Goal: Information Seeking & Learning: Understand process/instructions

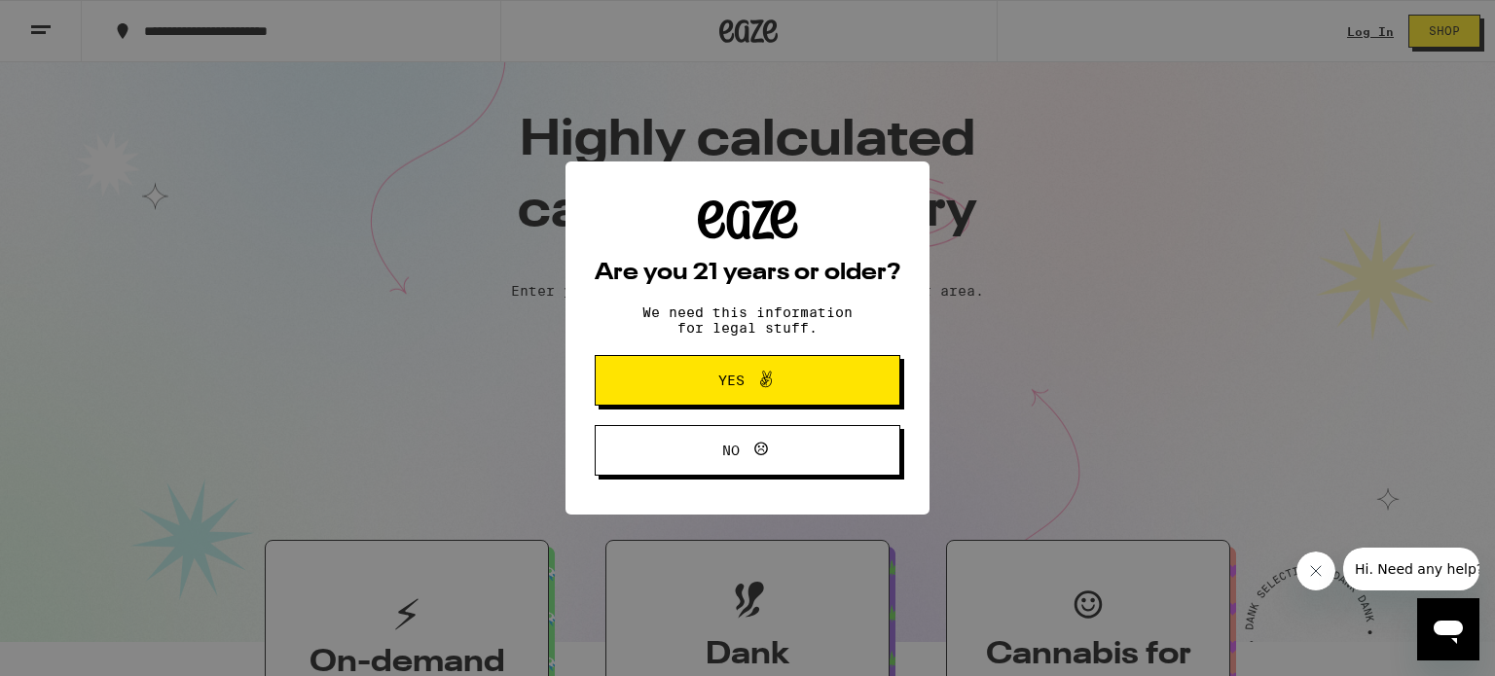
click at [811, 380] on span "Yes" at bounding box center [747, 380] width 148 height 25
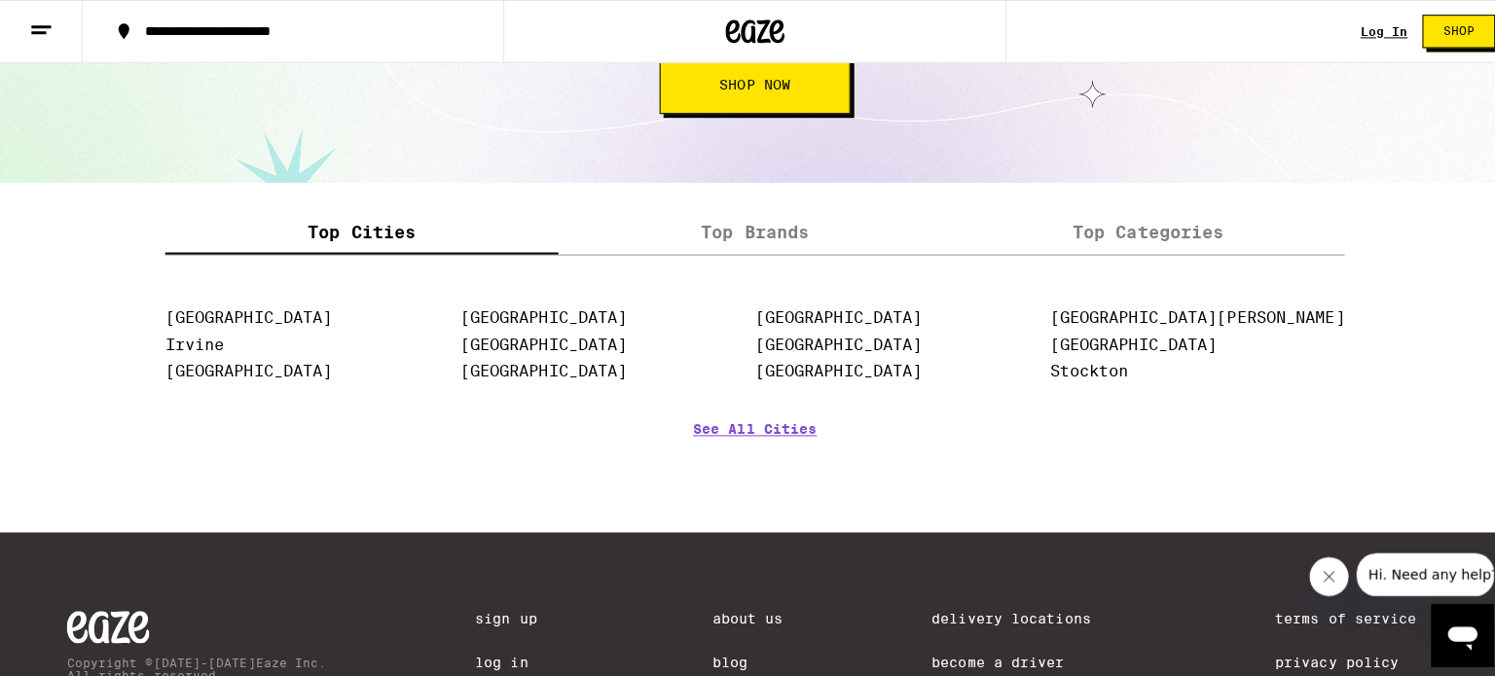
scroll to position [2164, 0]
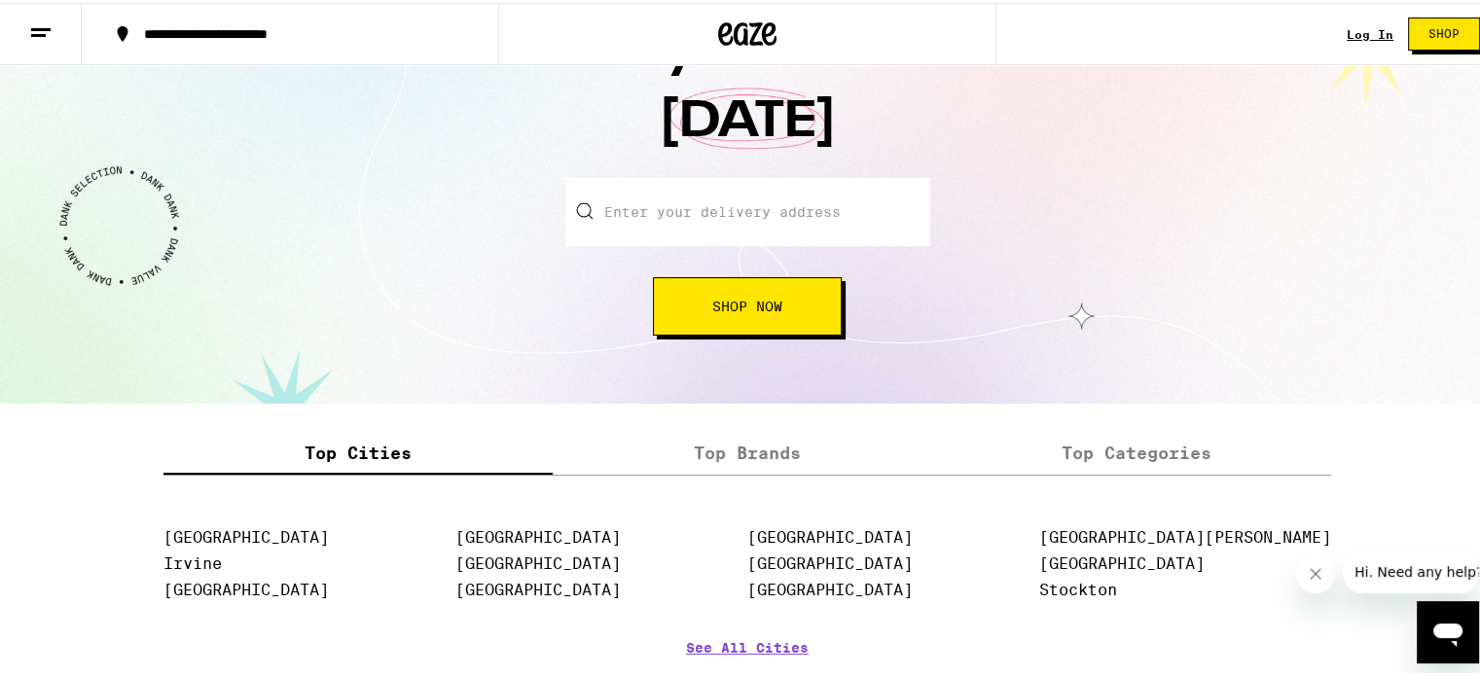
click at [59, 46] on button at bounding box center [41, 31] width 82 height 61
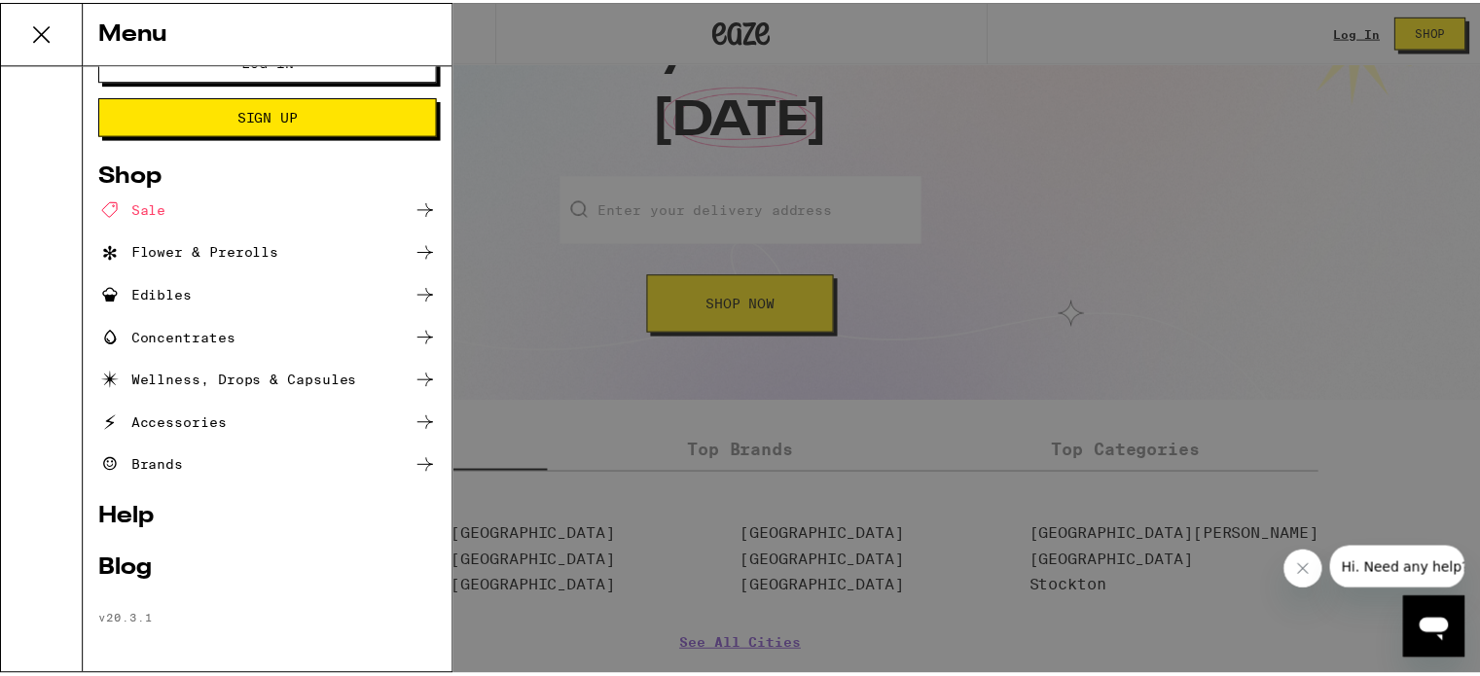
scroll to position [43, 0]
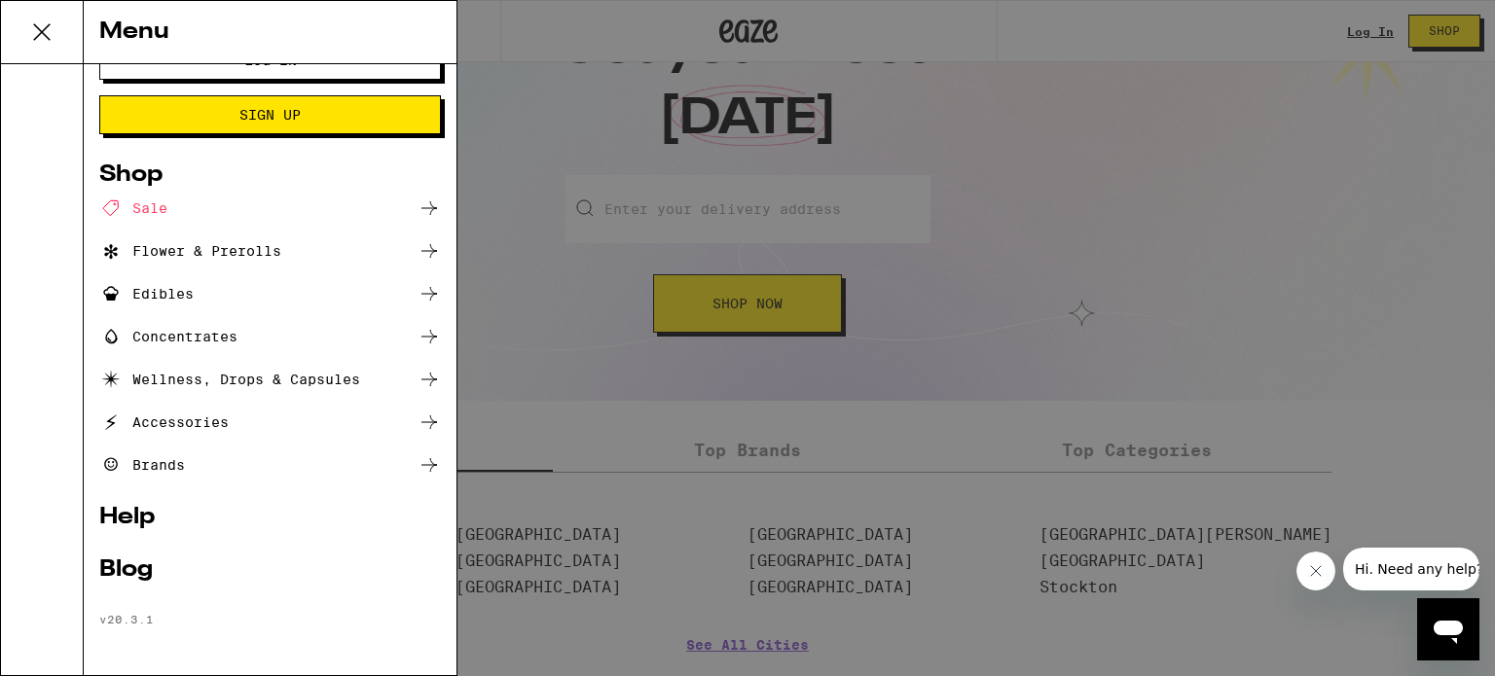
click at [831, 213] on div "Menu Log In Sign Up Shop Sale Flower & Prerolls Edibles Concentrates Wellness, …" at bounding box center [747, 338] width 1495 height 676
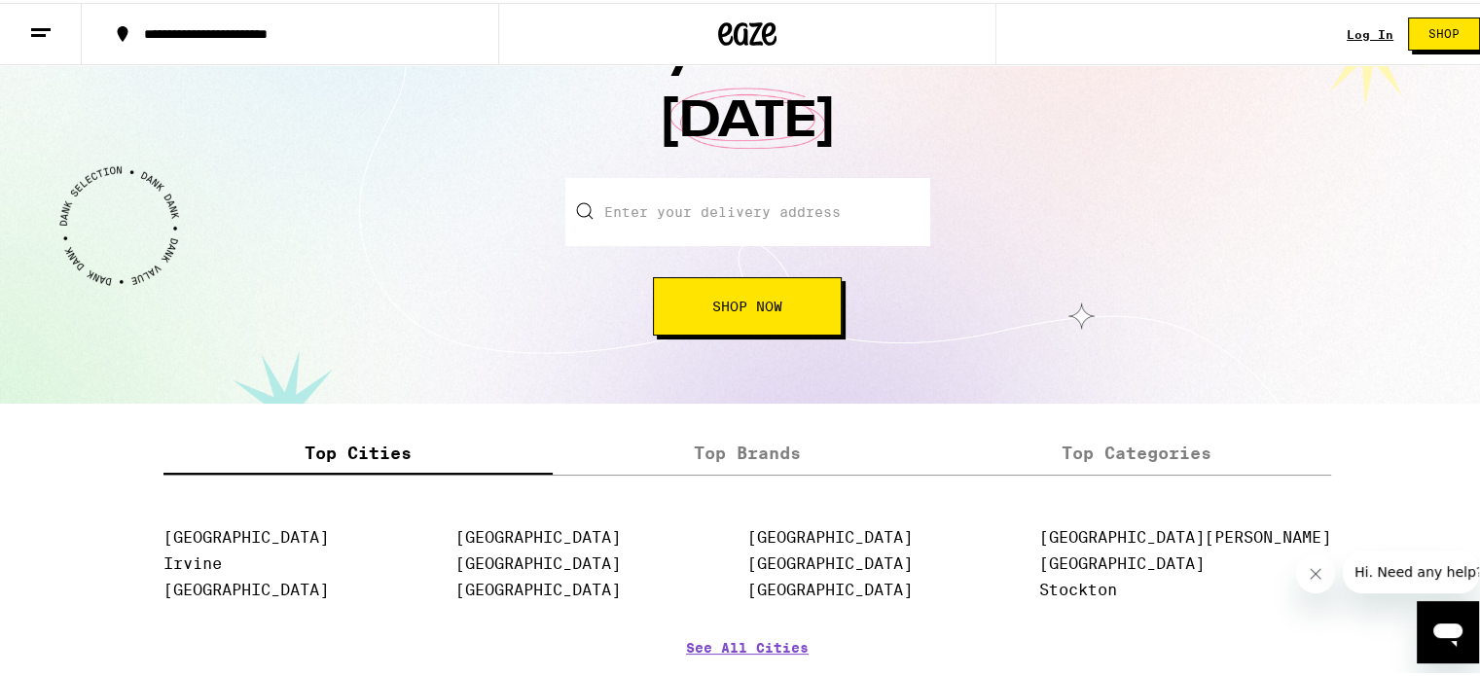
click at [831, 220] on input "Enter your delivery address" at bounding box center [747, 209] width 365 height 68
click at [833, 200] on input "Enter your delivery address" at bounding box center [747, 209] width 365 height 68
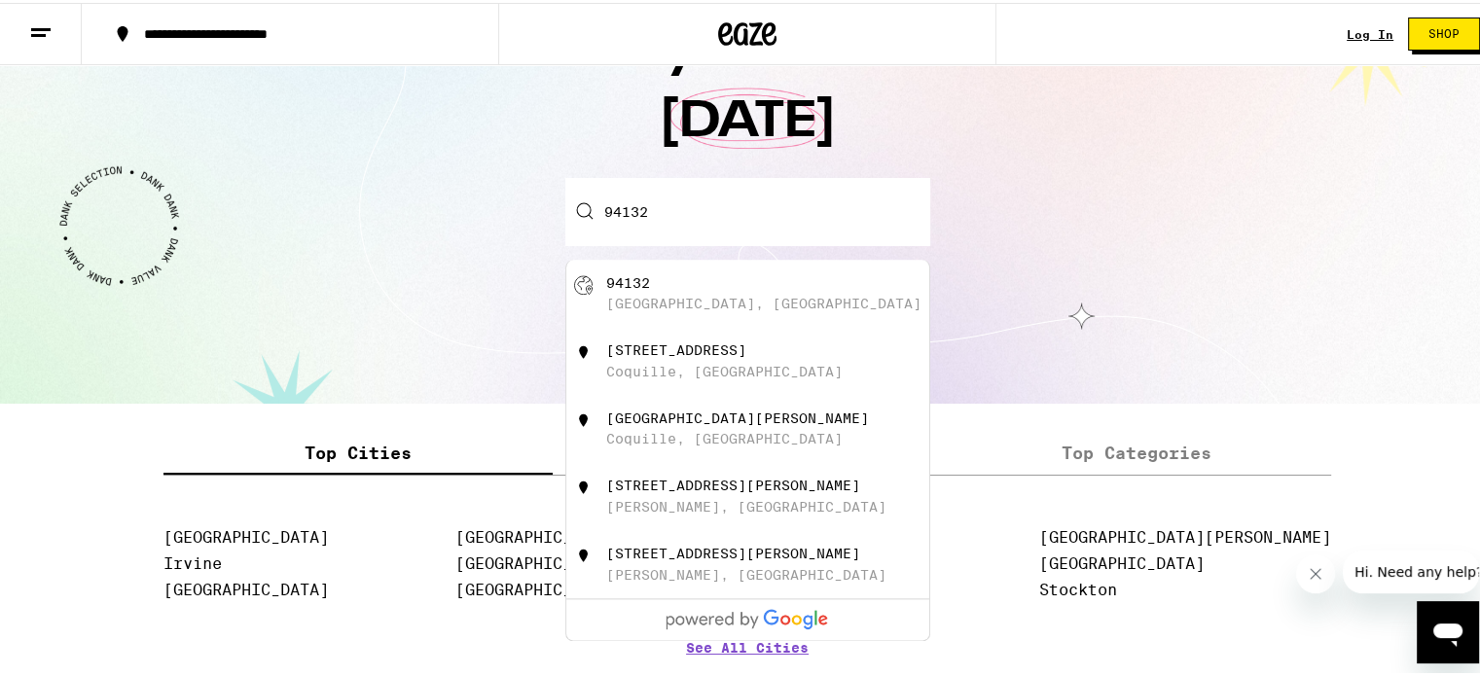
click at [652, 309] on div "San Francisco, CA" at bounding box center [763, 301] width 315 height 16
type input "San Francisco, CA 94132"
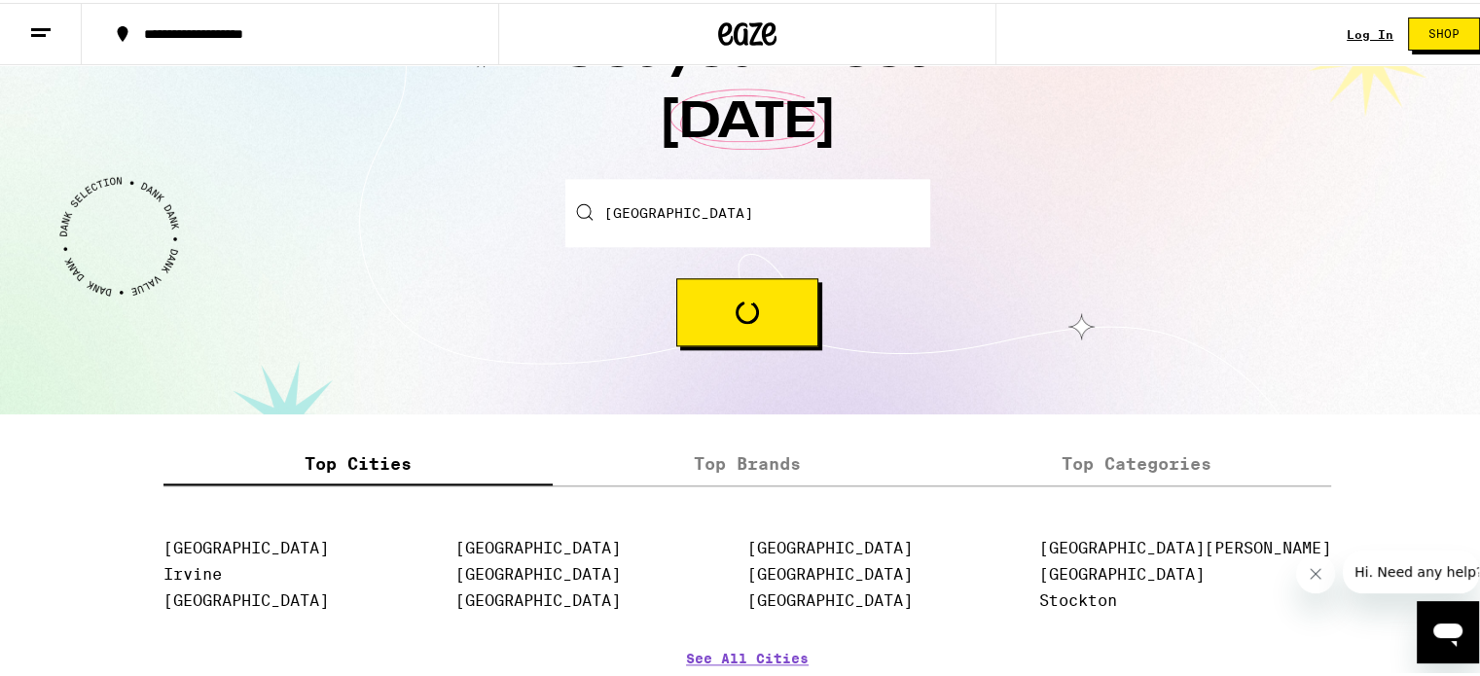
scroll to position [2164, 0]
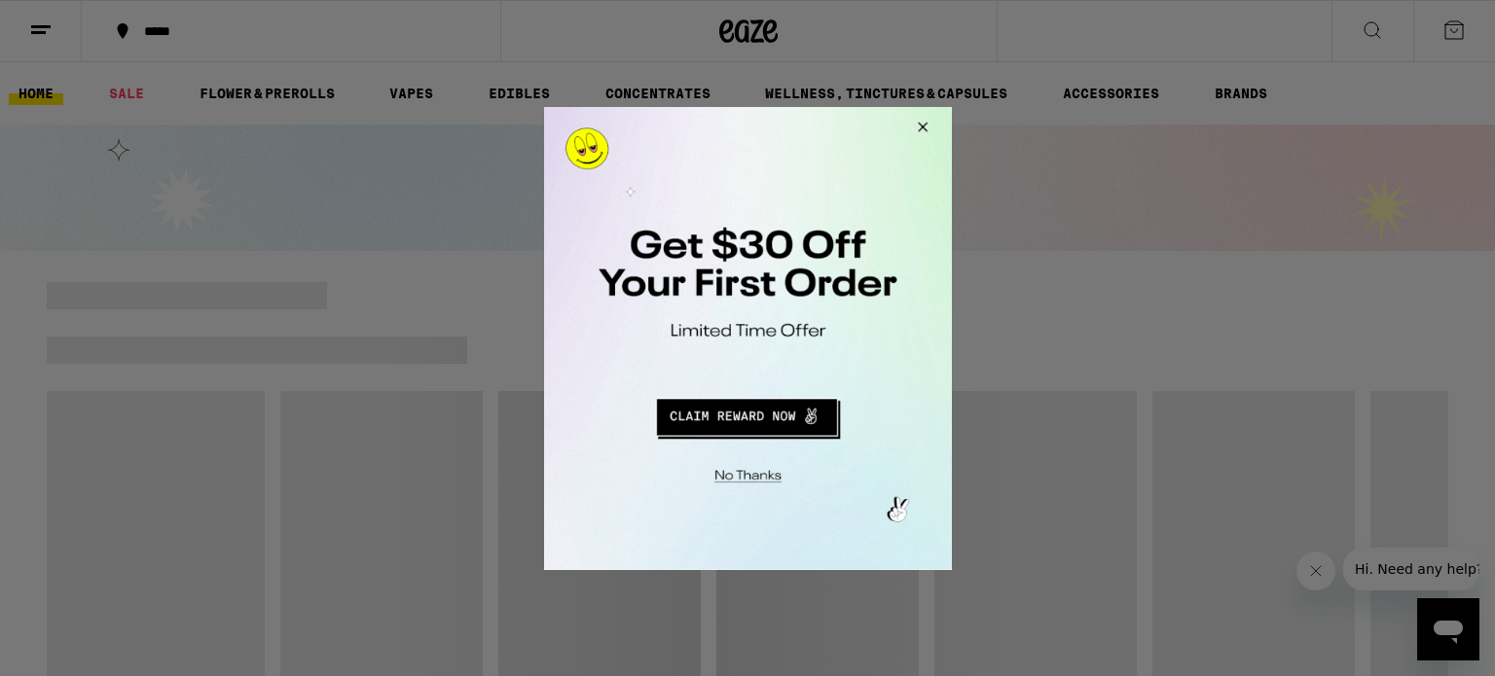
click at [914, 132] on button "Close Modal" at bounding box center [918, 129] width 53 height 47
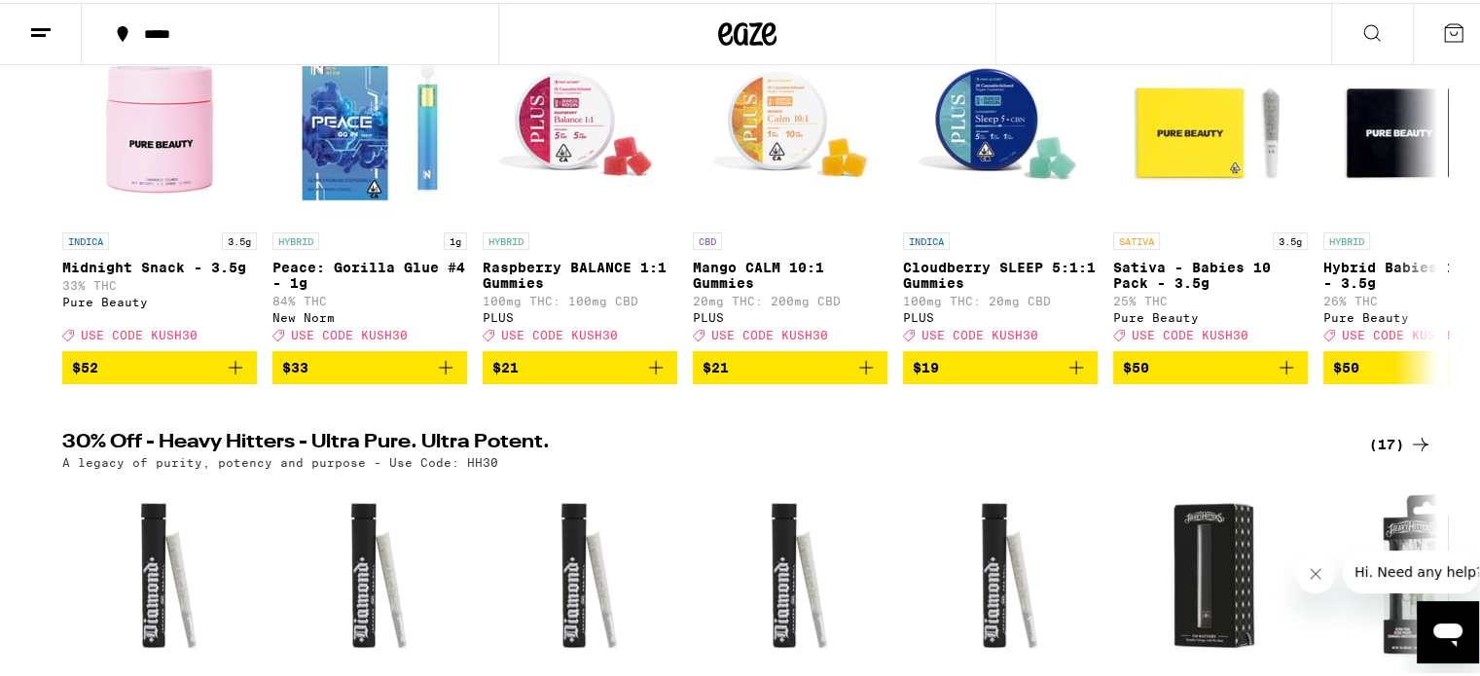
scroll to position [389, 0]
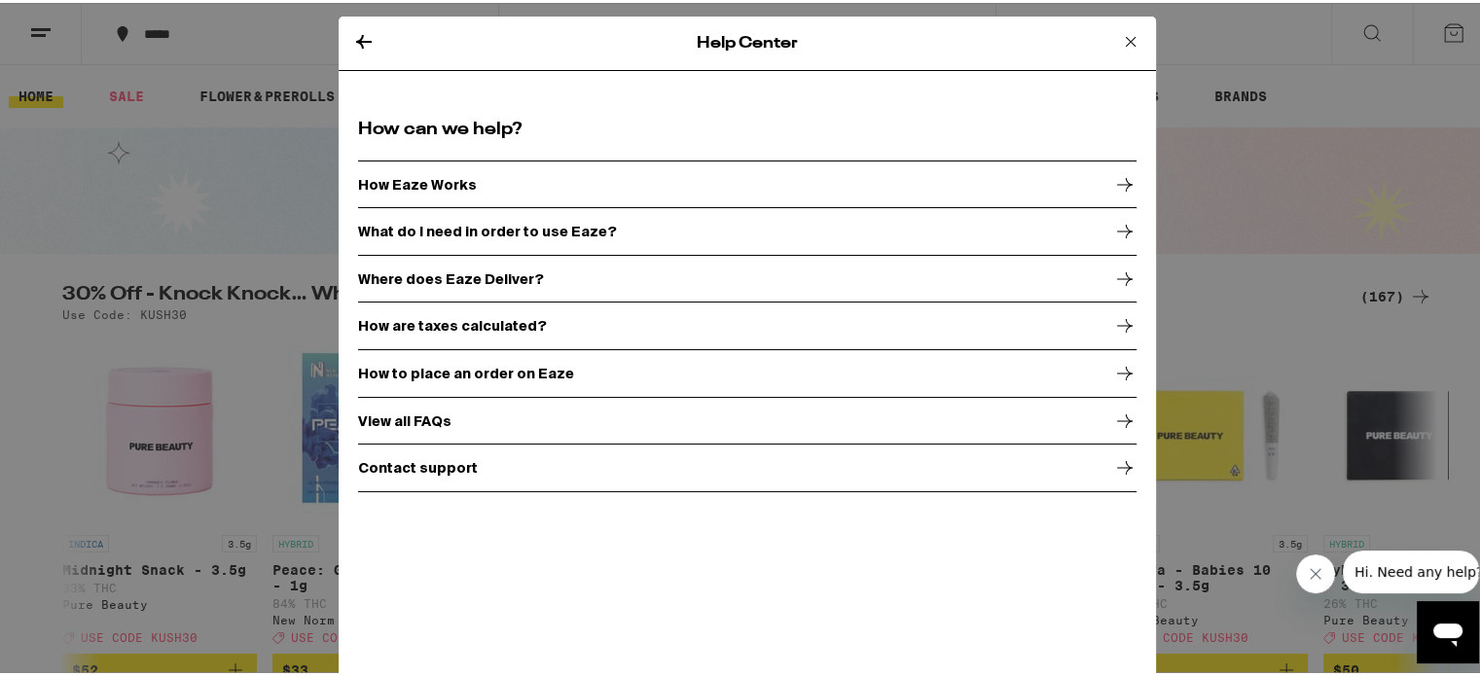
click at [456, 177] on div "How Eaze Works" at bounding box center [747, 182] width 779 height 49
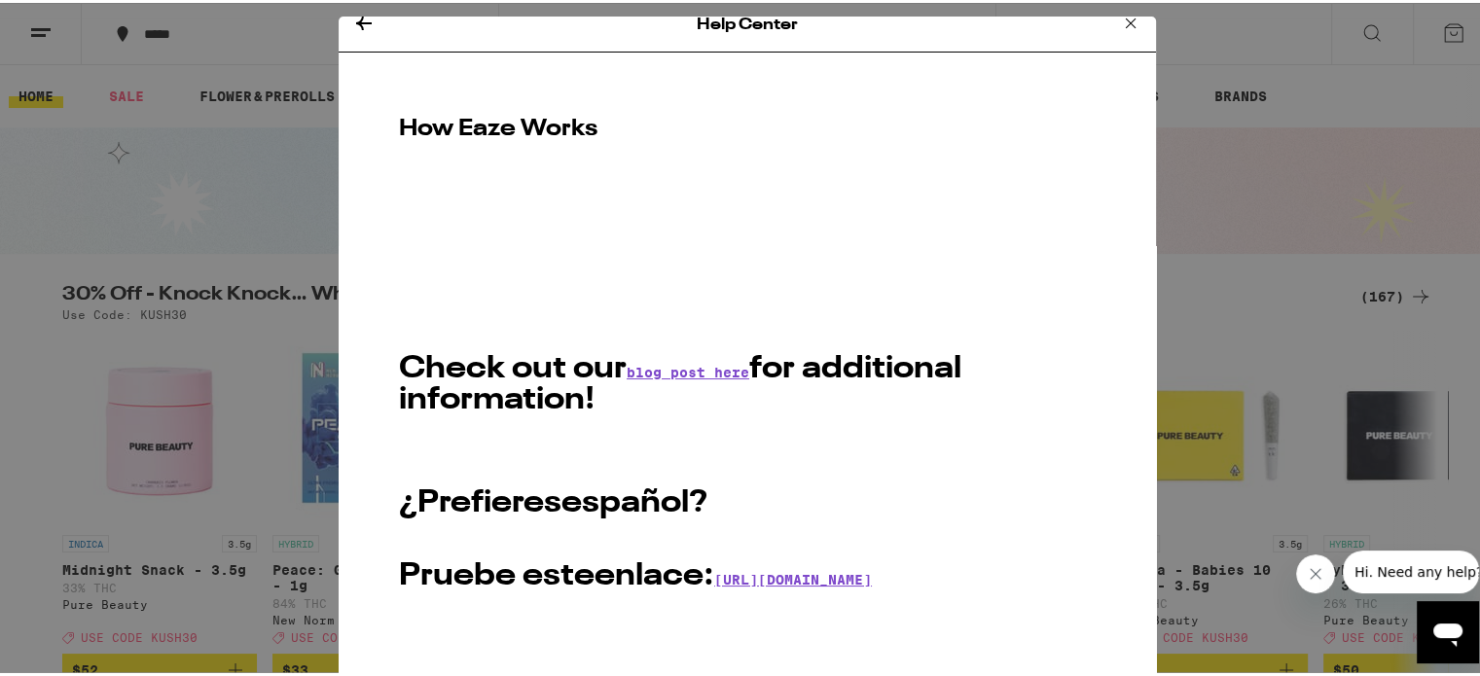
scroll to position [14, 0]
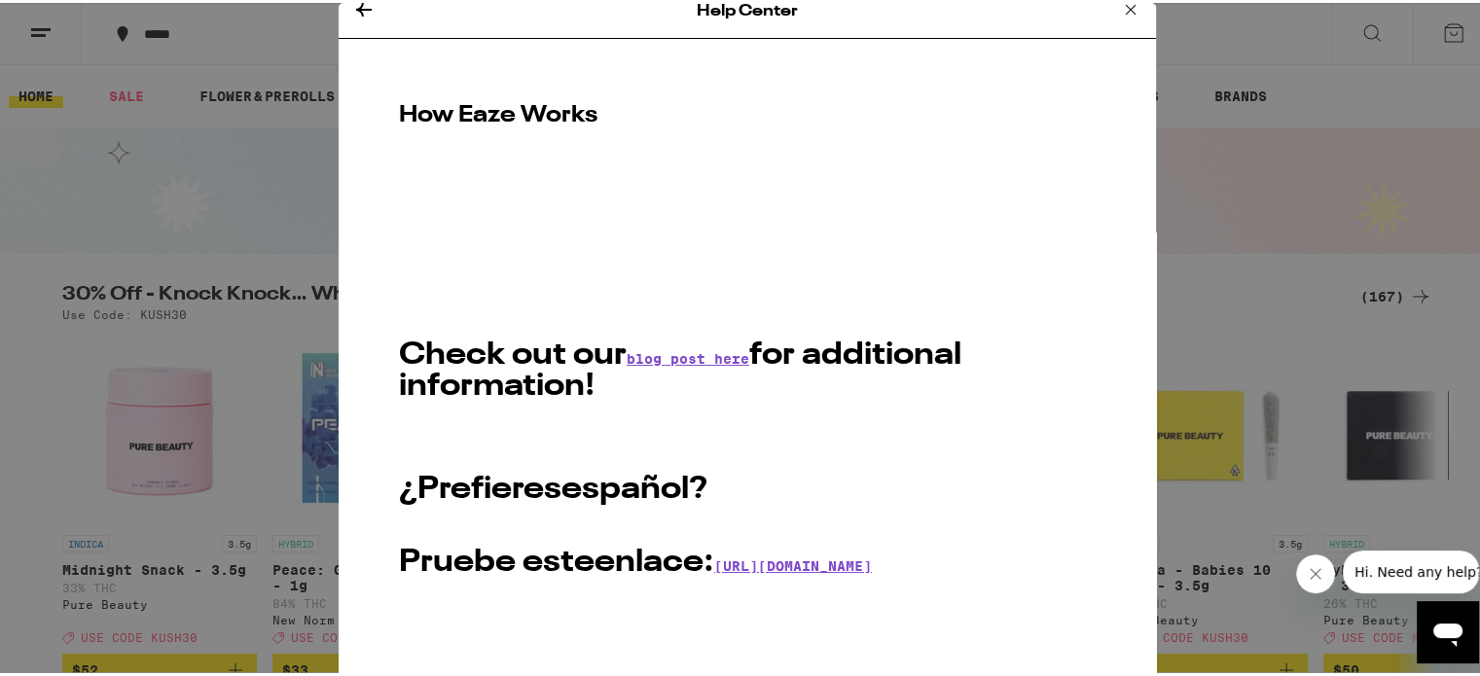
click at [352, 4] on icon at bounding box center [363, 6] width 23 height 23
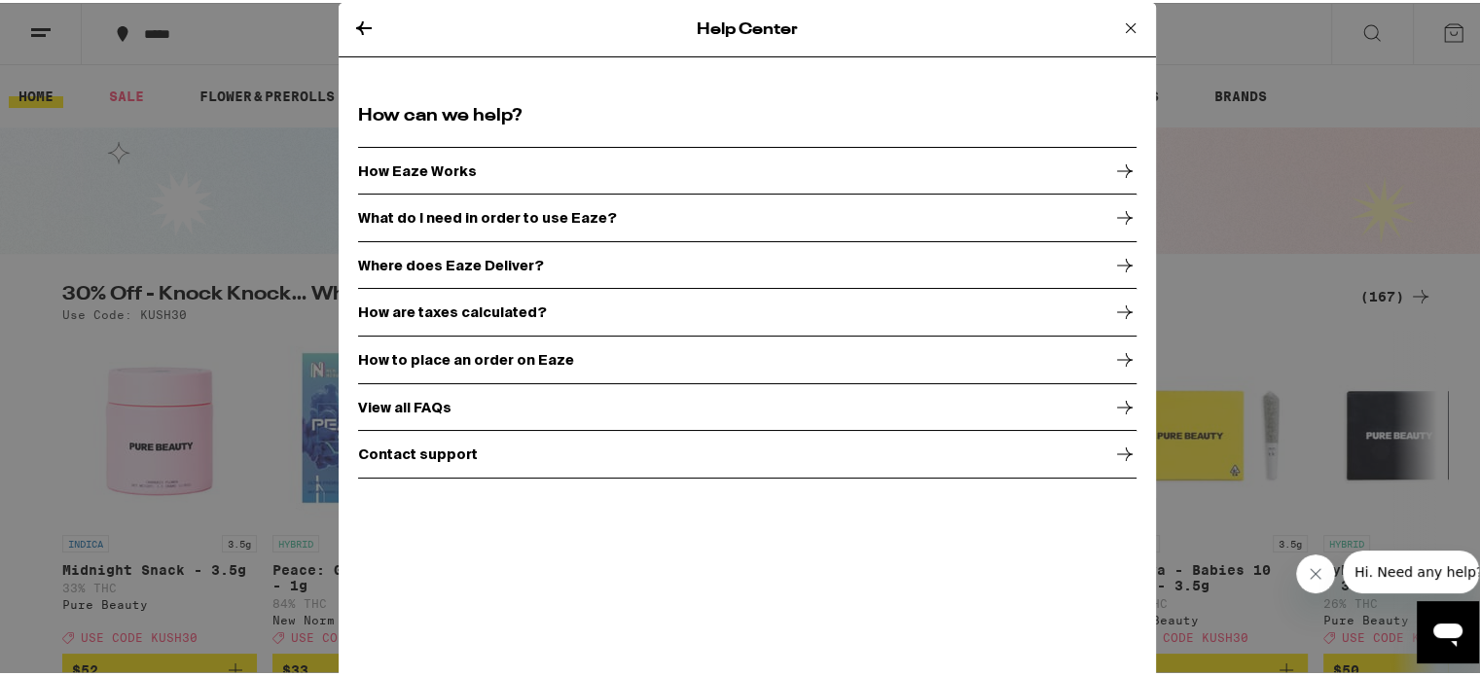
click at [729, 222] on div "What do I need in order to use Eaze?" at bounding box center [747, 215] width 779 height 49
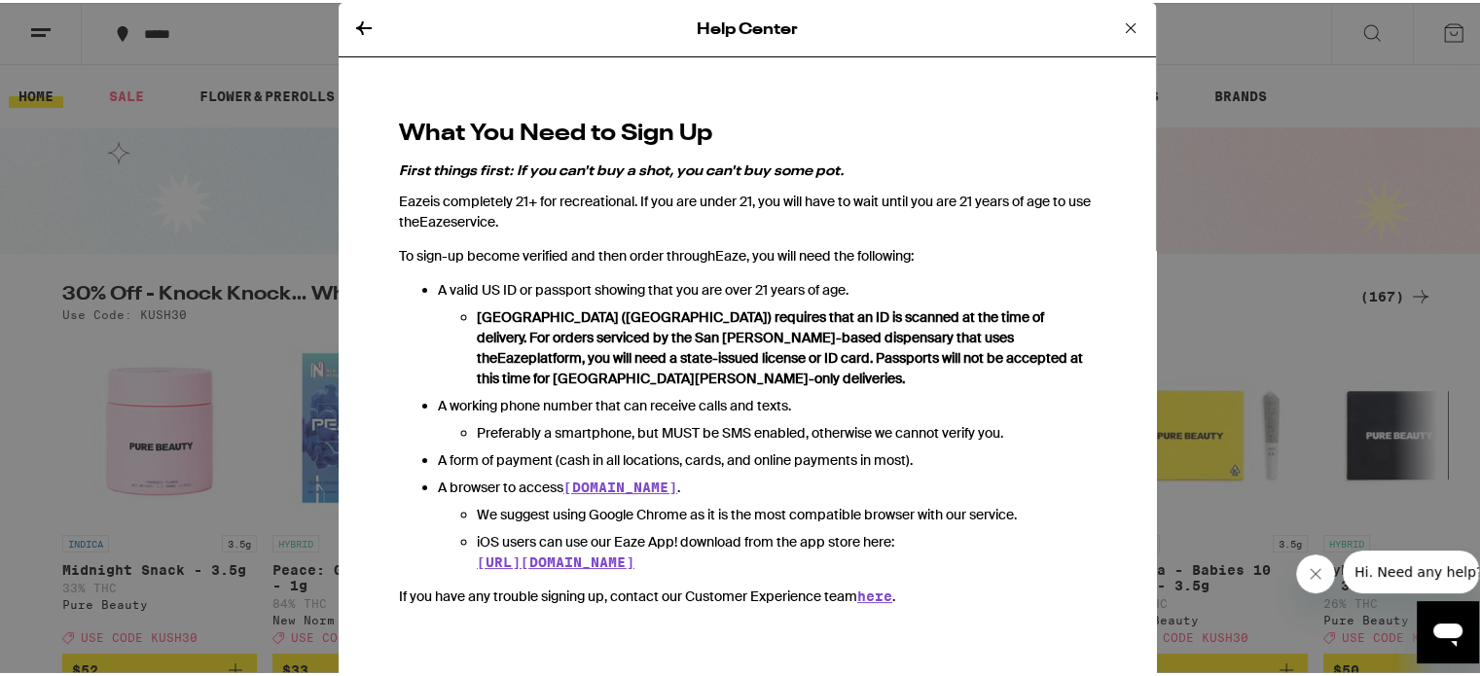
click at [352, 22] on icon at bounding box center [363, 25] width 23 height 23
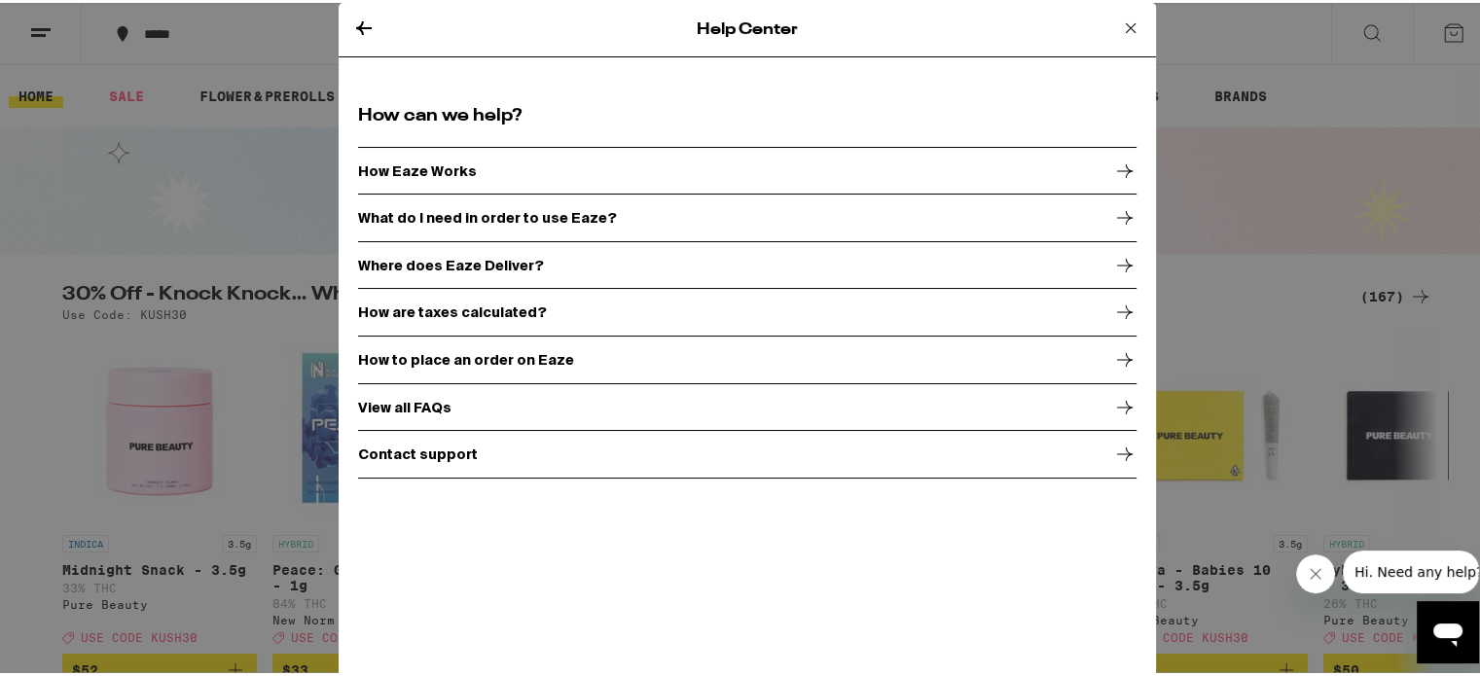
click at [502, 367] on div "How to place an order on Eaze" at bounding box center [747, 357] width 779 height 49
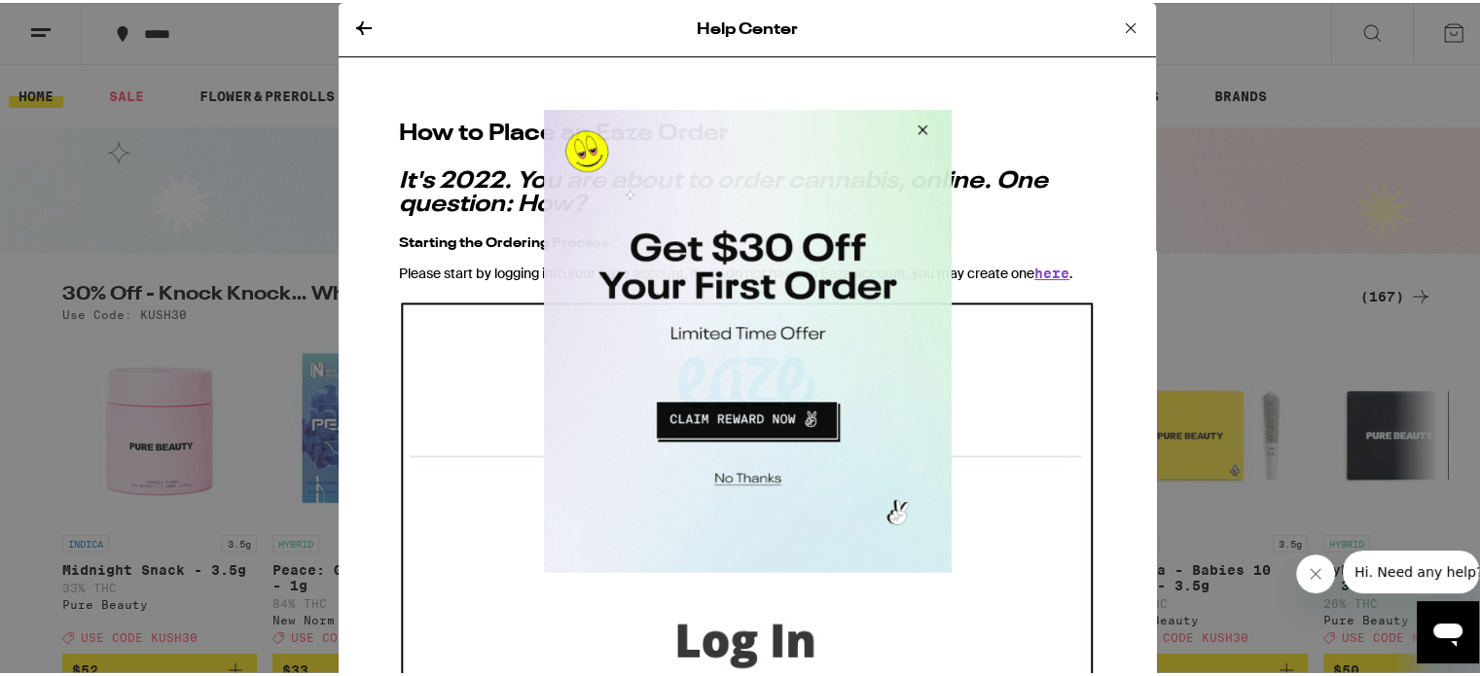
drag, startPoint x: 926, startPoint y: 128, endPoint x: 1048, endPoint y: 201, distance: 142.7
click at [926, 128] on button "Close Modal" at bounding box center [918, 132] width 53 height 47
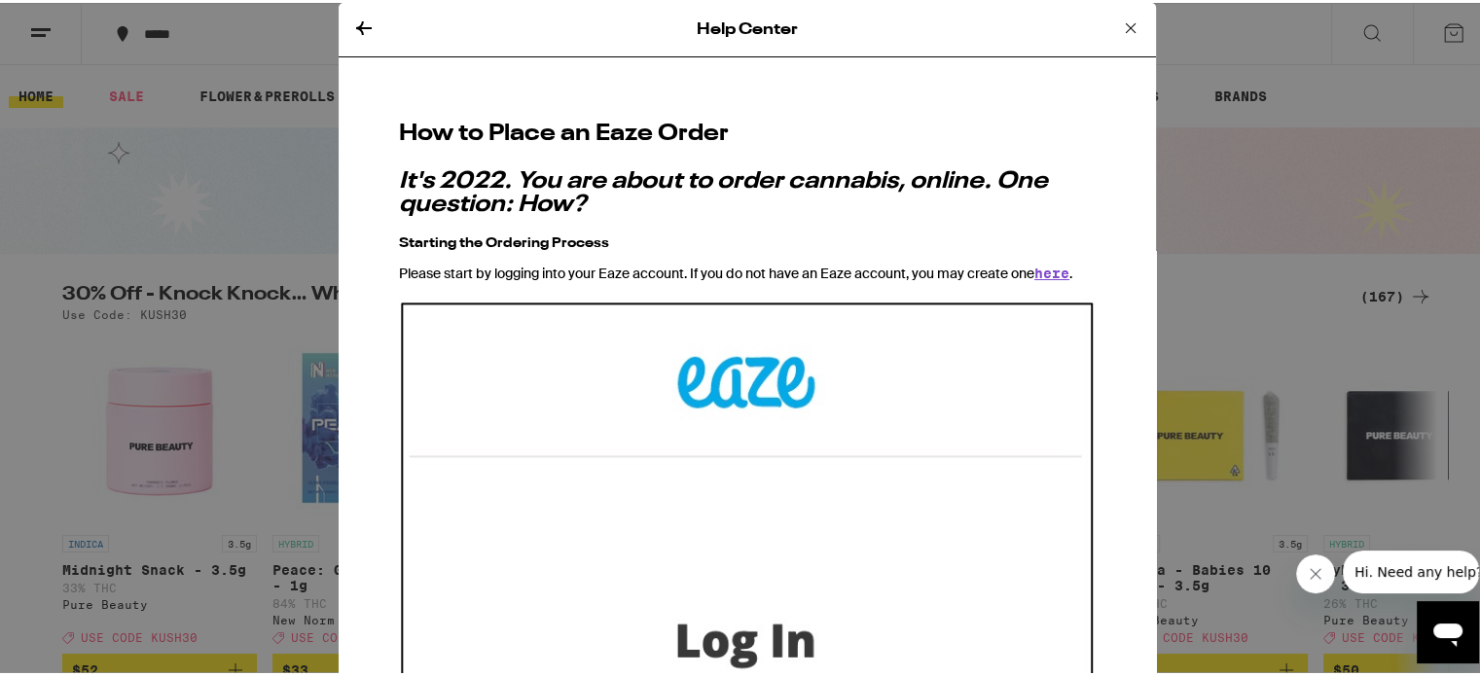
click at [352, 22] on icon at bounding box center [363, 25] width 23 height 23
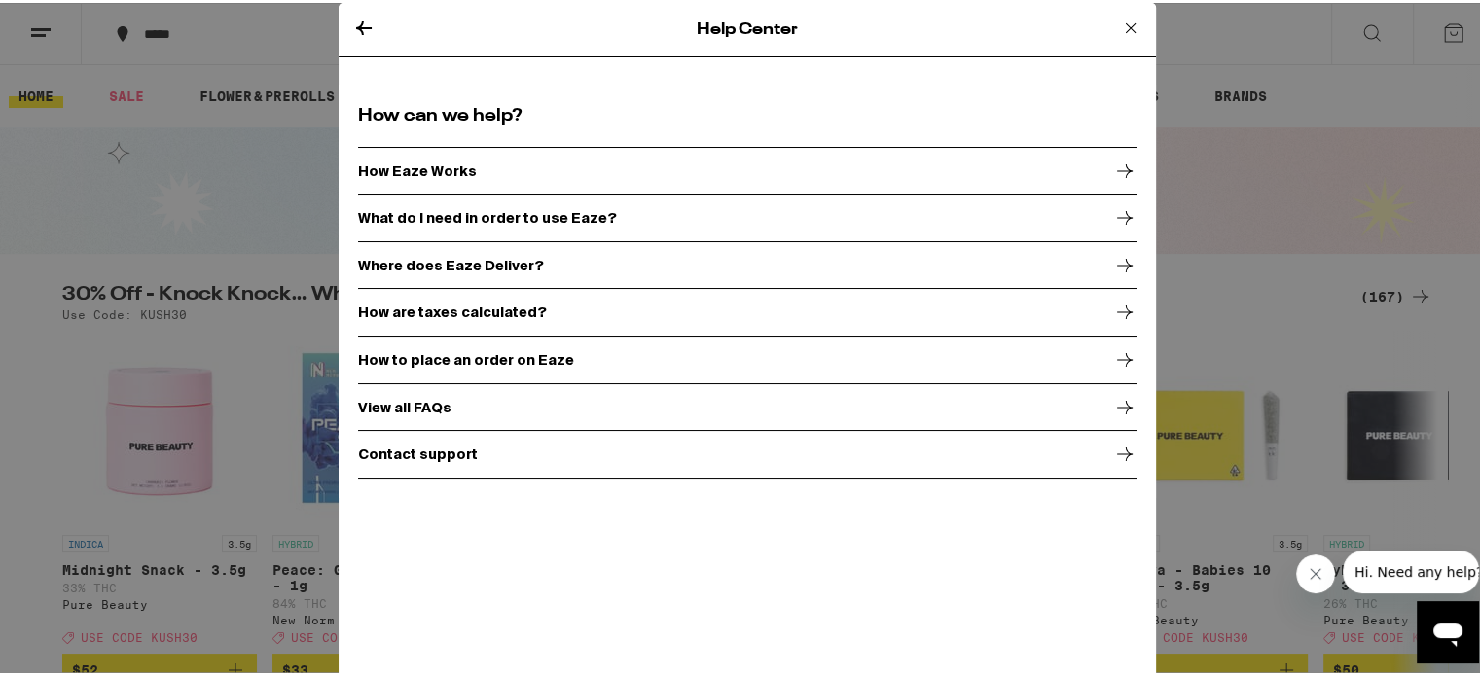
click at [636, 398] on div "View all FAQs" at bounding box center [747, 405] width 779 height 49
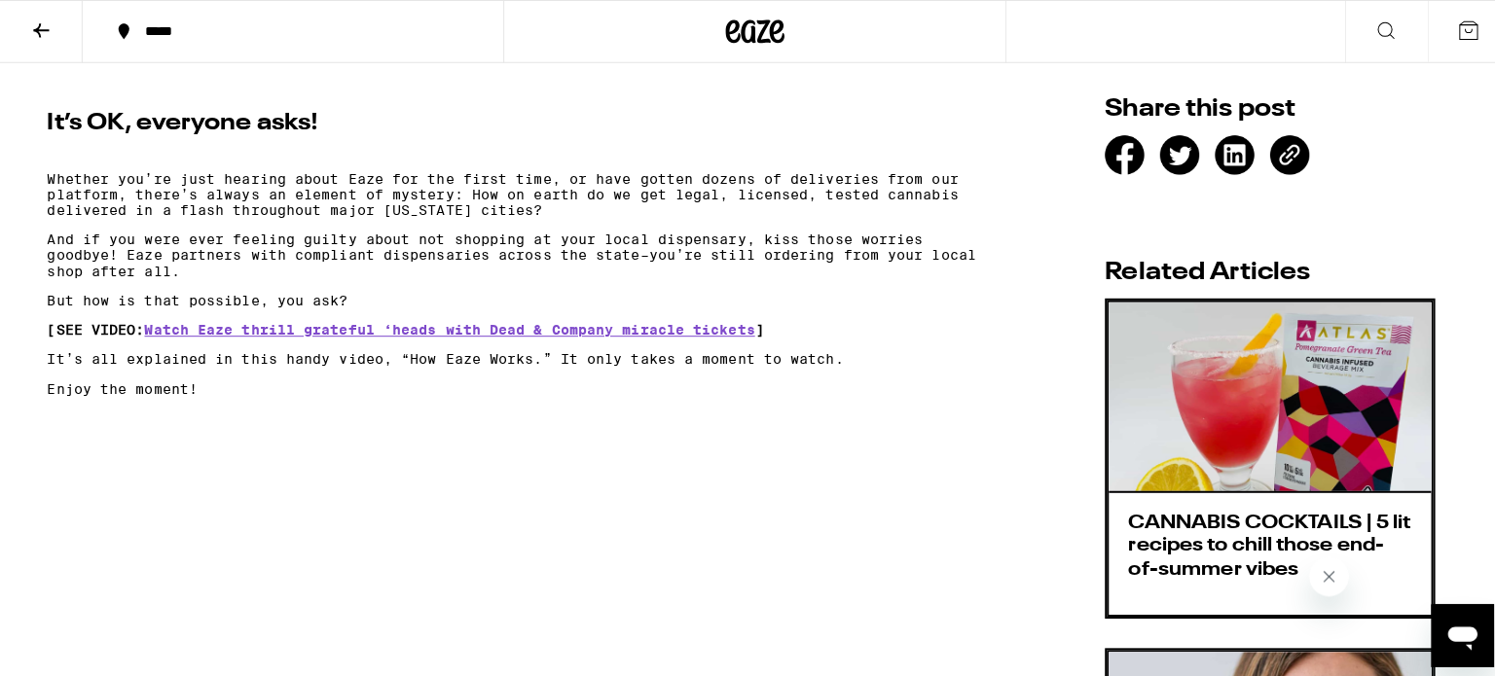
scroll to position [584, 0]
